Goal: Information Seeking & Learning: Understand process/instructions

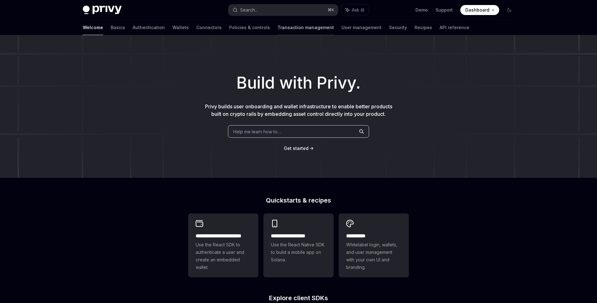
click at [277, 28] on link "Transaction management" at bounding box center [305, 27] width 56 height 15
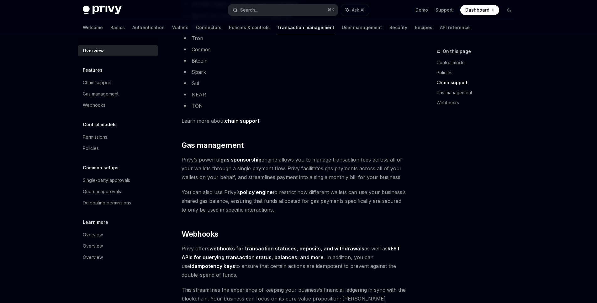
scroll to position [389, 0]
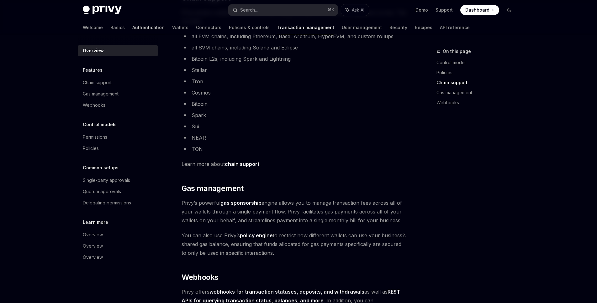
click at [132, 27] on link "Authentication" at bounding box center [148, 27] width 32 height 15
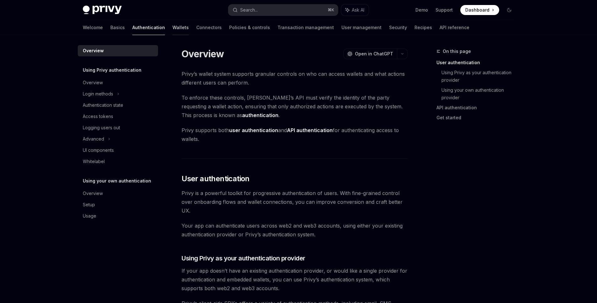
click at [172, 25] on link "Wallets" at bounding box center [180, 27] width 16 height 15
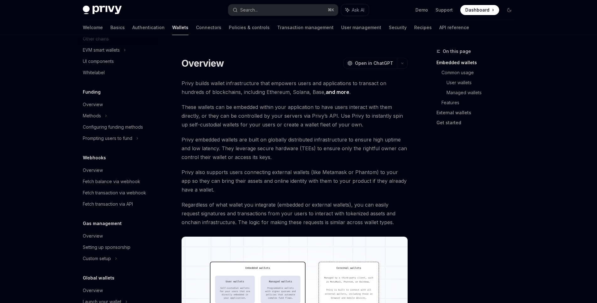
scroll to position [222, 0]
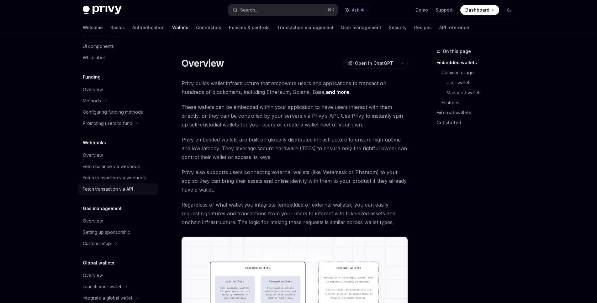
click at [142, 188] on div "Fetch transaction via API" at bounding box center [118, 190] width 71 height 8
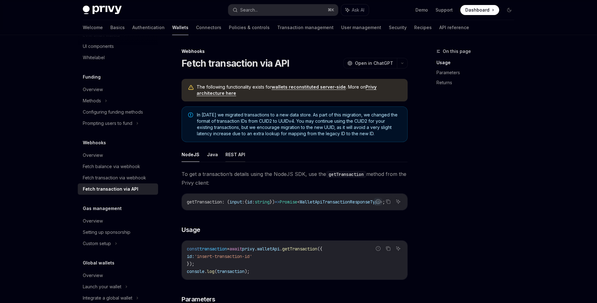
click at [228, 153] on button "REST API" at bounding box center [235, 154] width 20 height 15
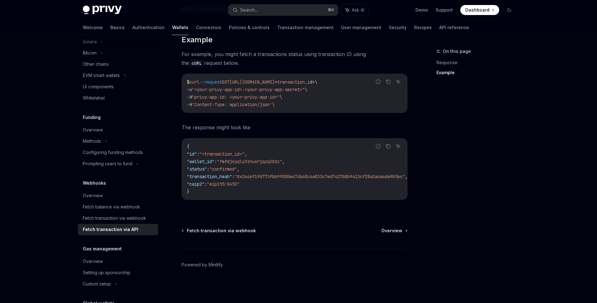
scroll to position [154, 0]
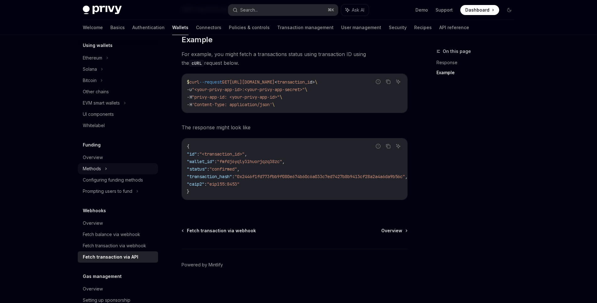
click at [100, 166] on div "Methods" at bounding box center [92, 169] width 18 height 8
type textarea "*"
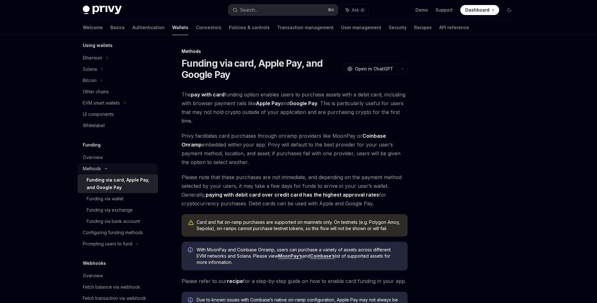
click at [100, 166] on div "Methods" at bounding box center [92, 169] width 18 height 8
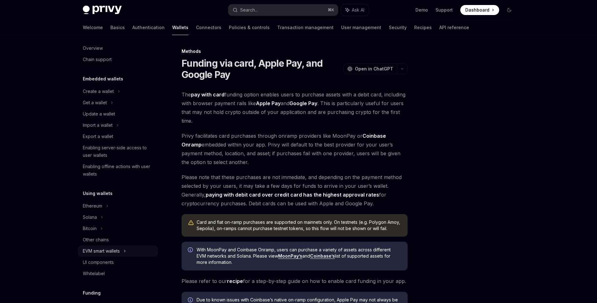
scroll to position [6, 0]
click at [354, 127] on div "The pay with card funding option enables users to purchase assets with a debit …" at bounding box center [294, 205] width 226 height 231
